Goal: Find specific page/section: Find specific page/section

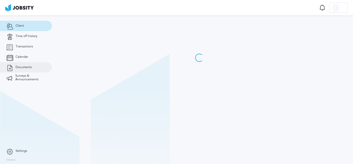
drag, startPoint x: 0, startPoint y: 0, endPoint x: 33, endPoint y: 64, distance: 72.2
click at [33, 64] on link "Documents" at bounding box center [26, 67] width 52 height 10
click at [25, 67] on span "Documents" at bounding box center [24, 68] width 16 height 4
